Goal: Transaction & Acquisition: Purchase product/service

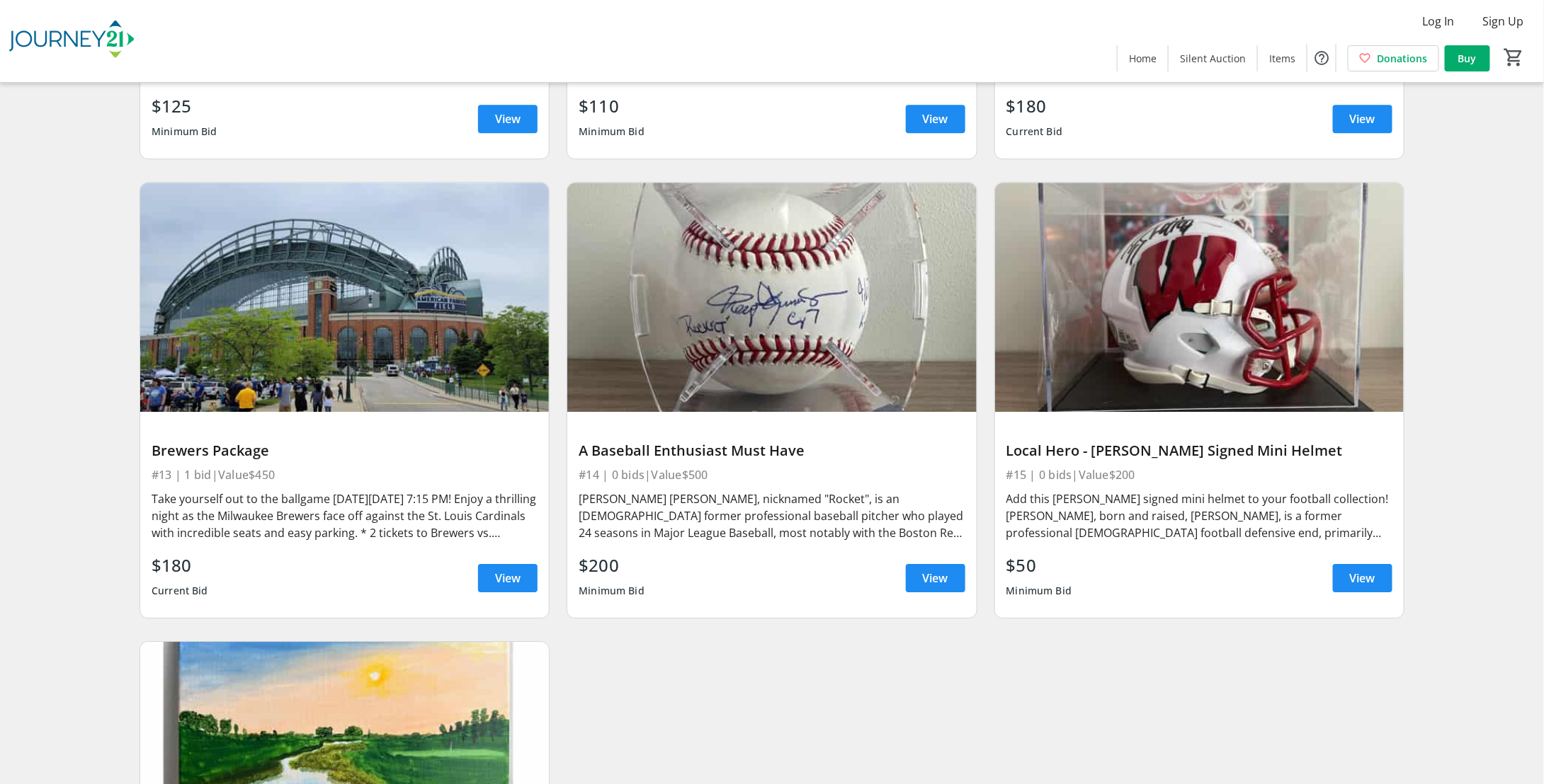
scroll to position [1861, 0]
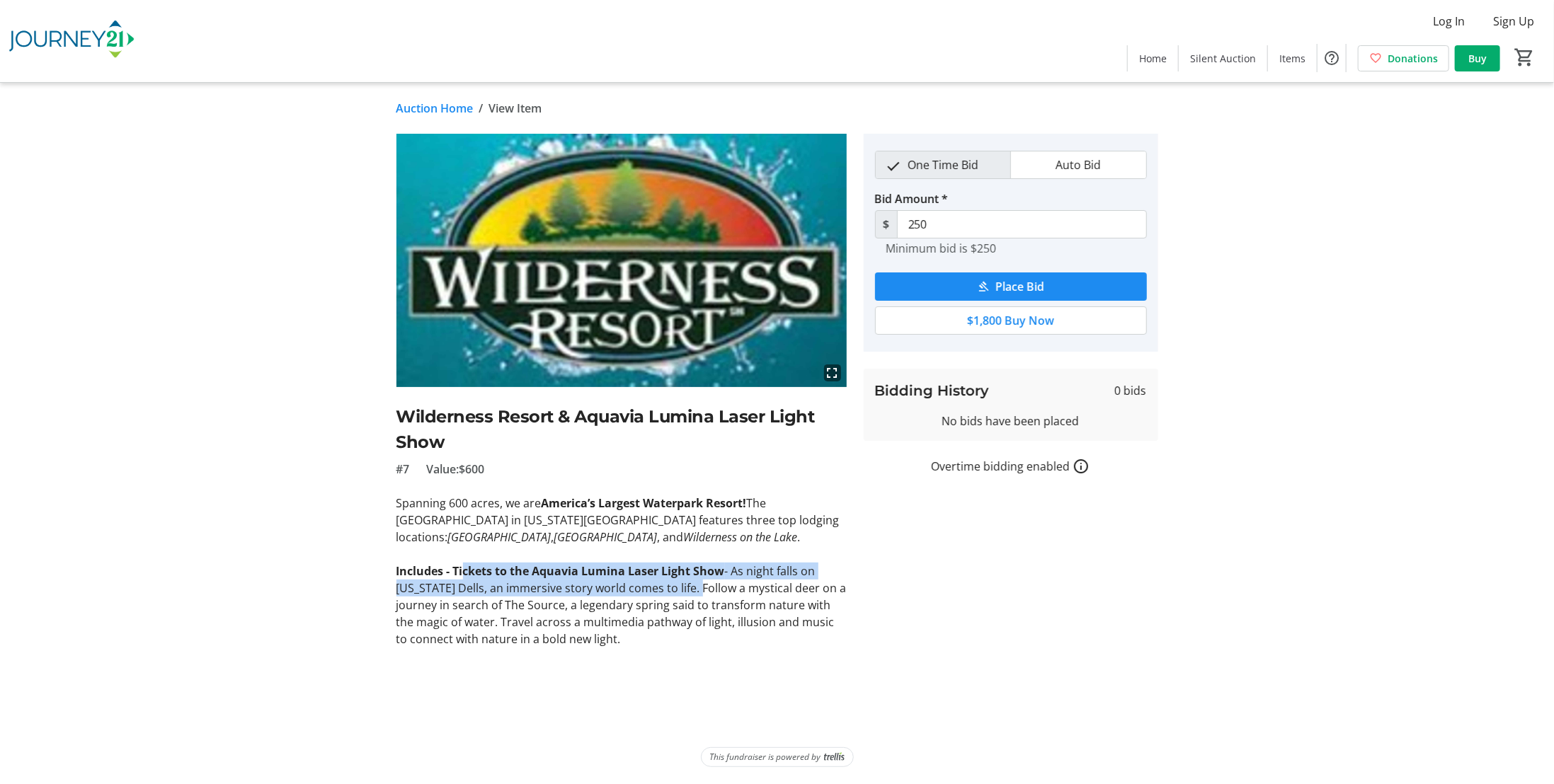
drag, startPoint x: 463, startPoint y: 570, endPoint x: 696, endPoint y: 596, distance: 234.4
click at [696, 596] on p "Includes - Tickets to the Aquavia Lumina Laser Light Show - As night falls on […" at bounding box center [621, 605] width 450 height 85
